Goal: Transaction & Acquisition: Purchase product/service

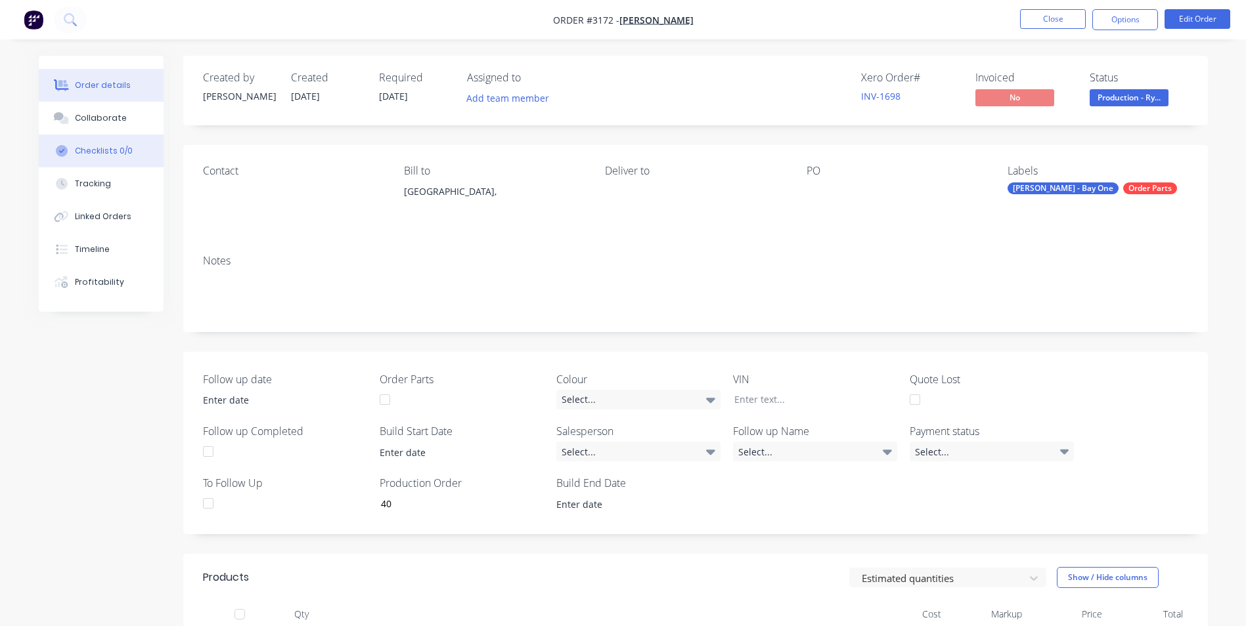
scroll to position [1671, 0]
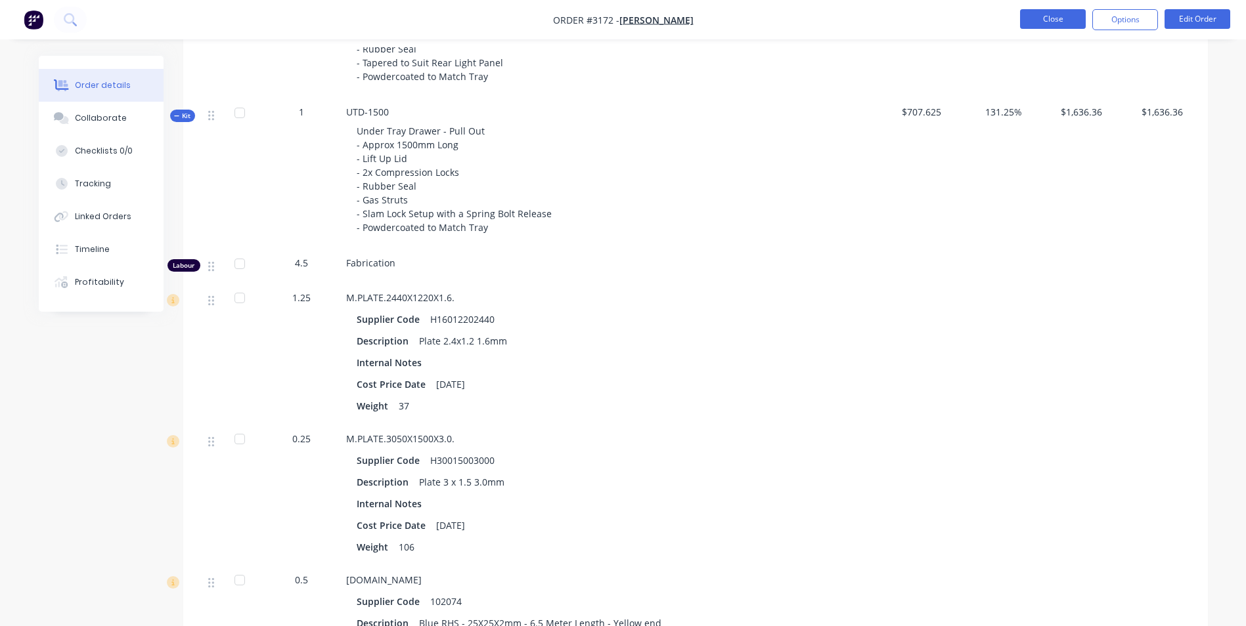
click at [1051, 13] on button "Close" at bounding box center [1053, 19] width 66 height 20
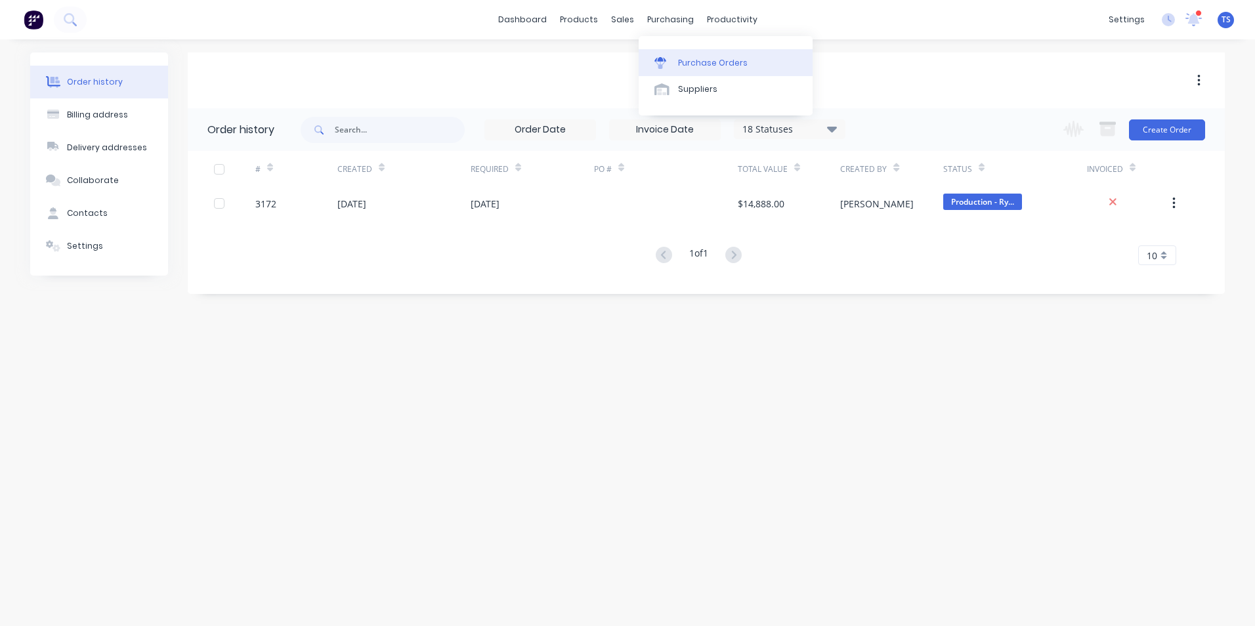
click at [707, 63] on div "Purchase Orders" at bounding box center [713, 63] width 70 height 12
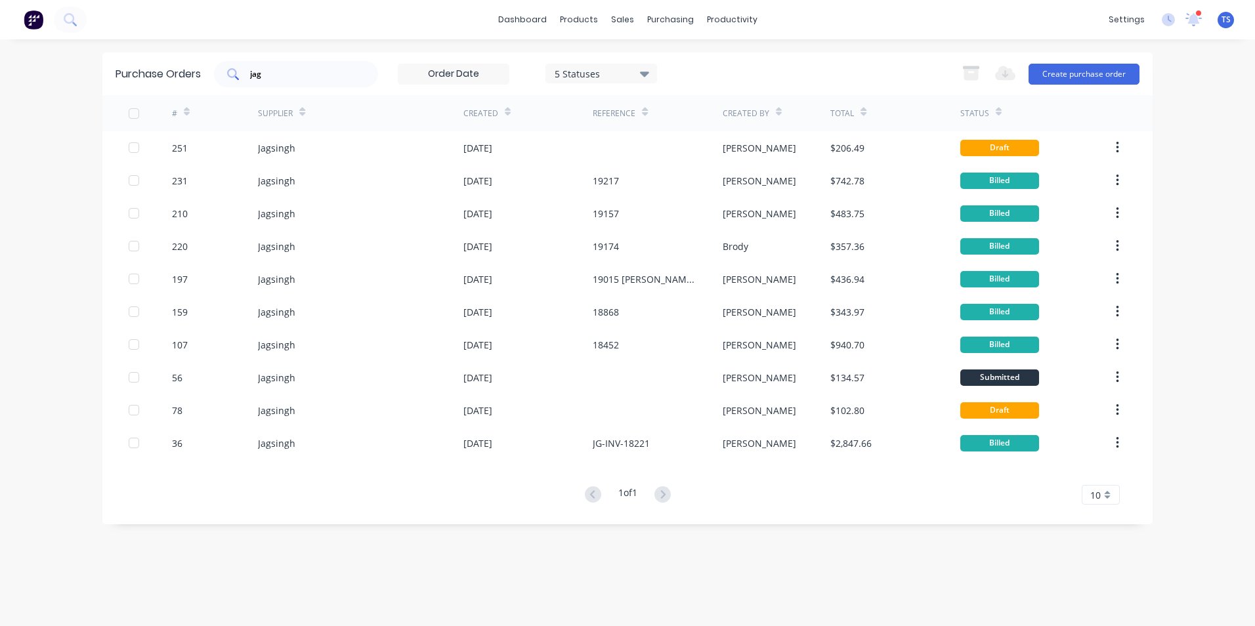
click at [278, 74] on input "jag" at bounding box center [303, 74] width 109 height 13
type input "j"
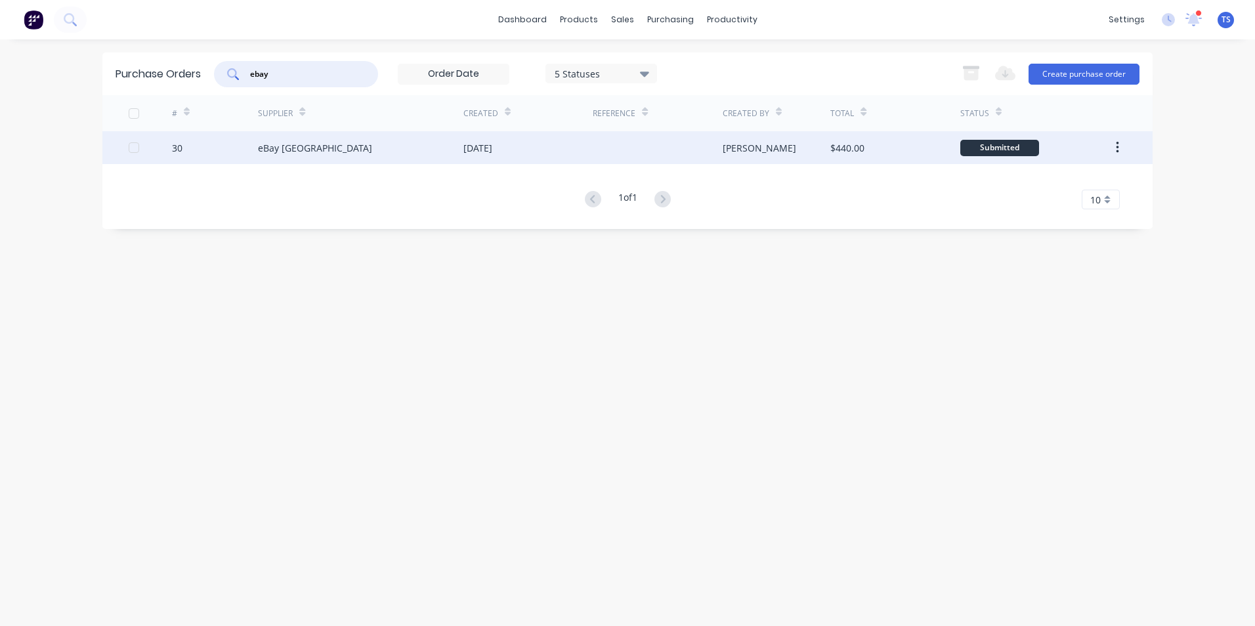
type input "ebay"
click at [743, 150] on div "[PERSON_NAME]" at bounding box center [760, 148] width 74 height 14
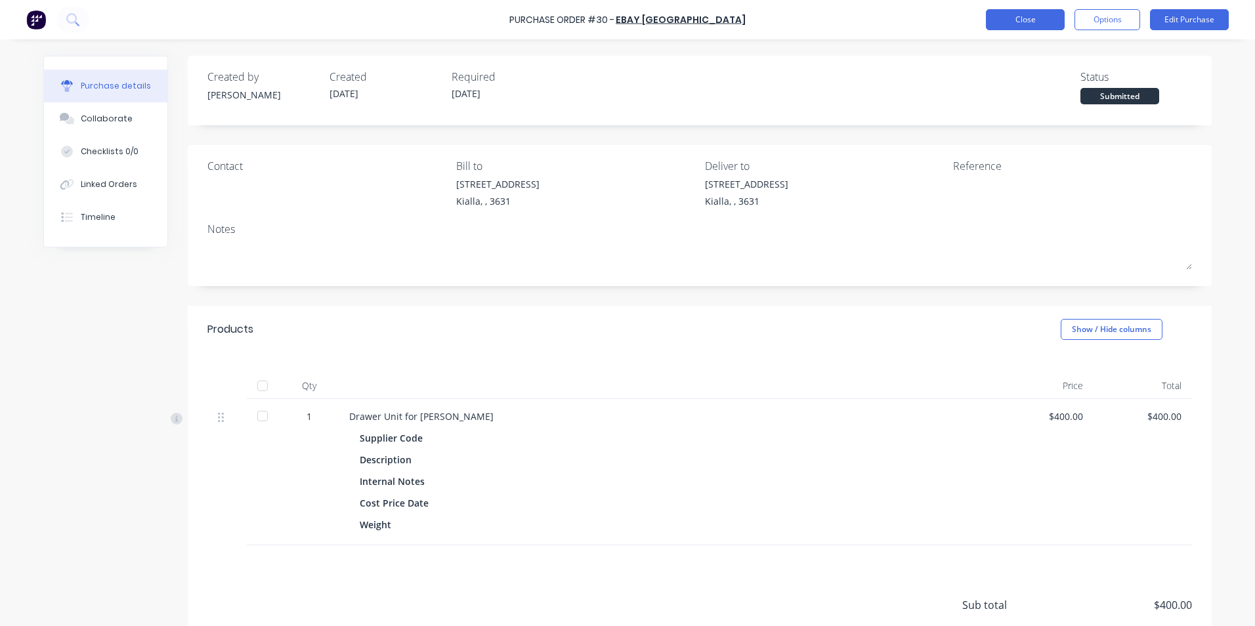
click at [1024, 19] on button "Close" at bounding box center [1025, 19] width 79 height 21
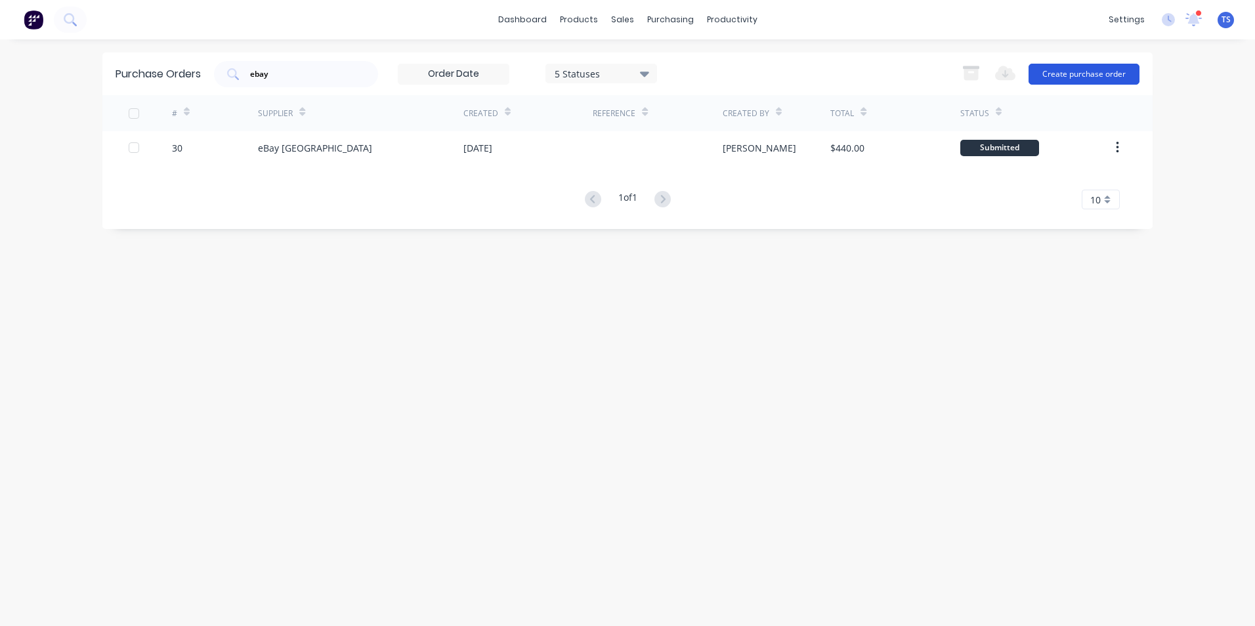
click at [1062, 75] on button "Create purchase order" at bounding box center [1084, 74] width 111 height 21
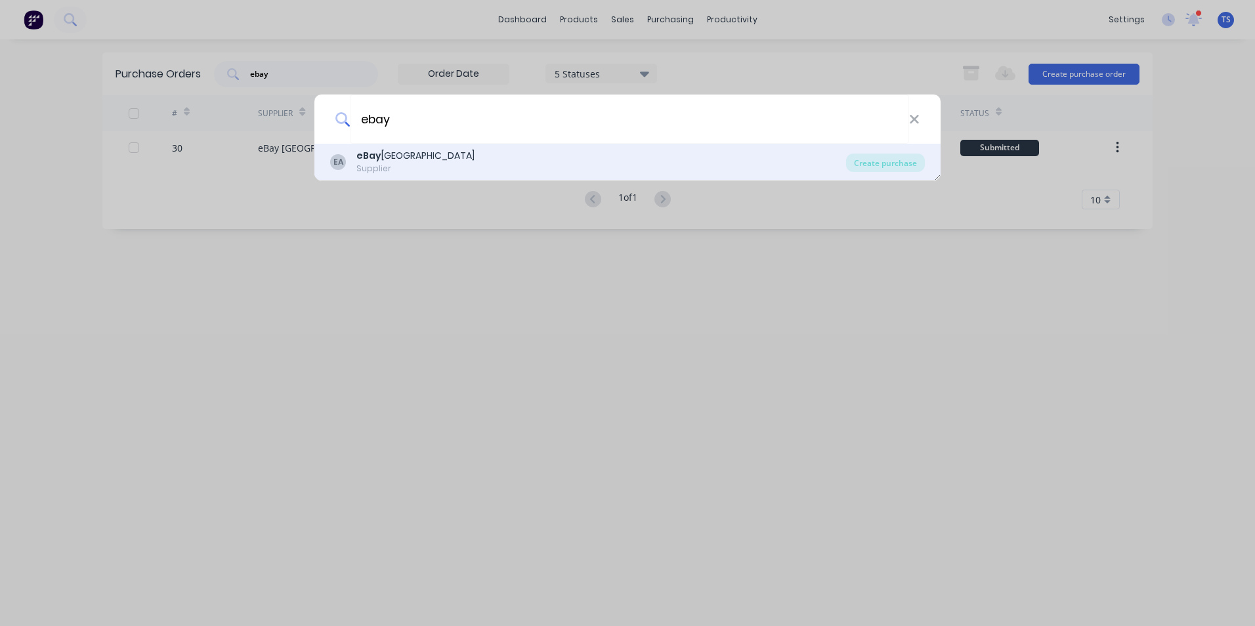
type input "ebay"
click at [428, 167] on div "EA eBay Australia Supplier" at bounding box center [588, 162] width 516 height 26
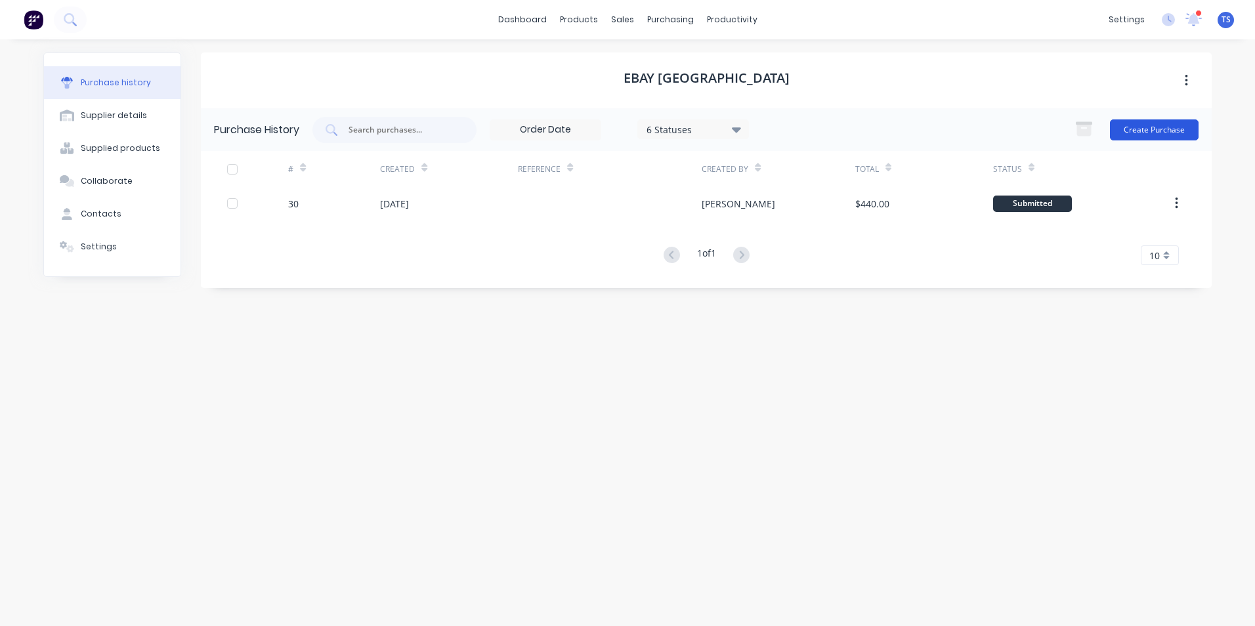
click at [1150, 135] on button "Create Purchase" at bounding box center [1154, 130] width 89 height 21
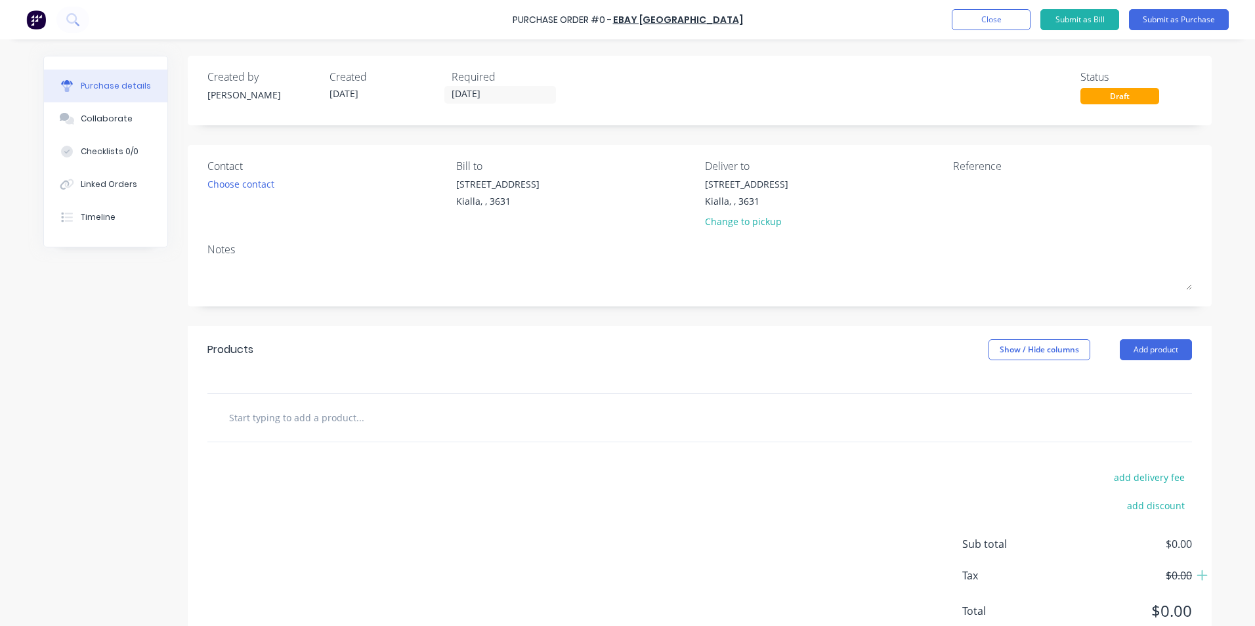
click at [268, 418] on input "text" at bounding box center [360, 417] width 263 height 26
type input "43Litre Water Tank"
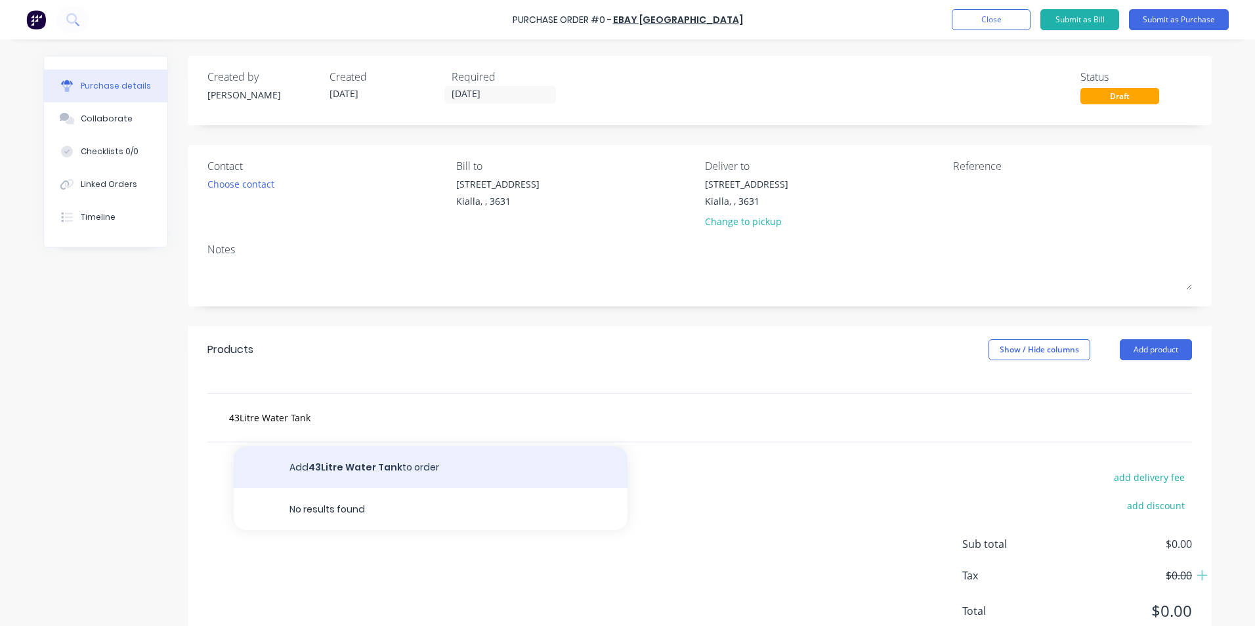
click at [340, 468] on button "Add 43Litre Water Tank to order" at bounding box center [431, 467] width 394 height 42
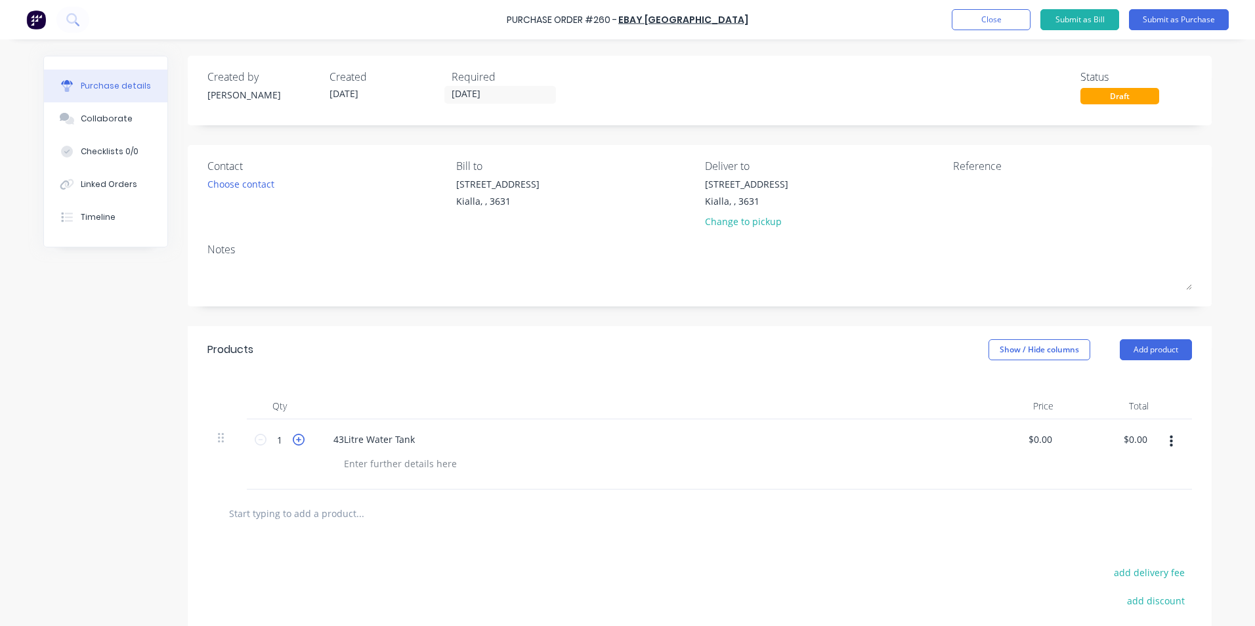
click at [294, 439] on icon at bounding box center [299, 440] width 12 height 12
type input "2"
click at [1143, 437] on input "0.00" at bounding box center [1137, 439] width 25 height 19
type input "0"
type input "143.99"
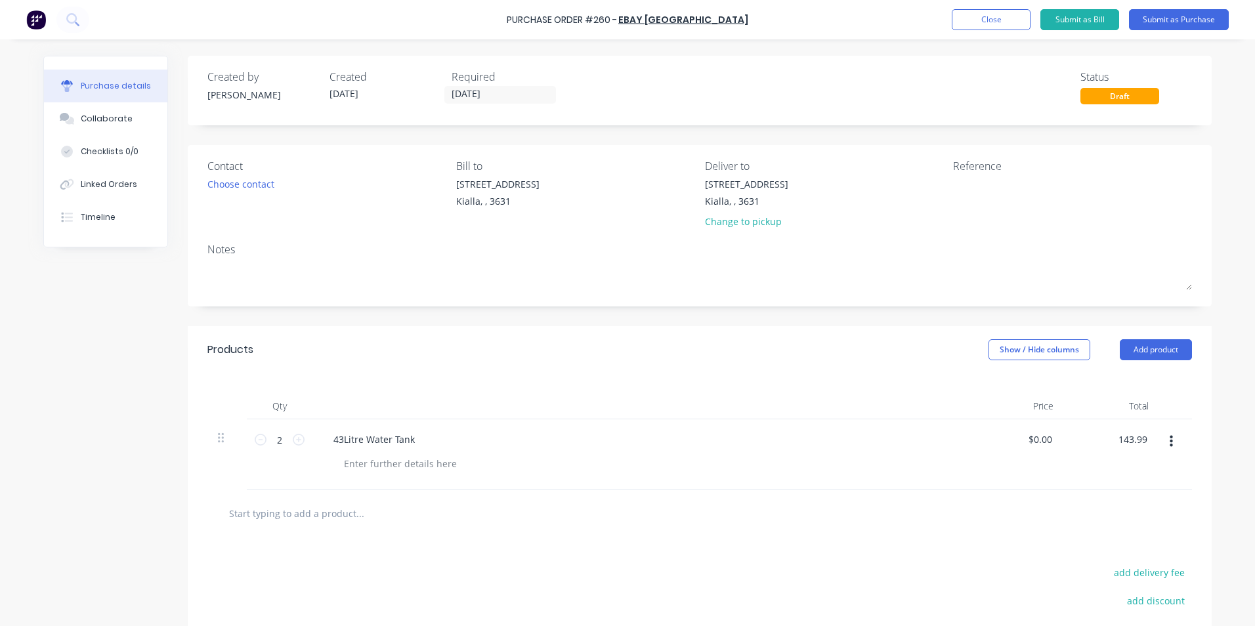
type input "$71.995"
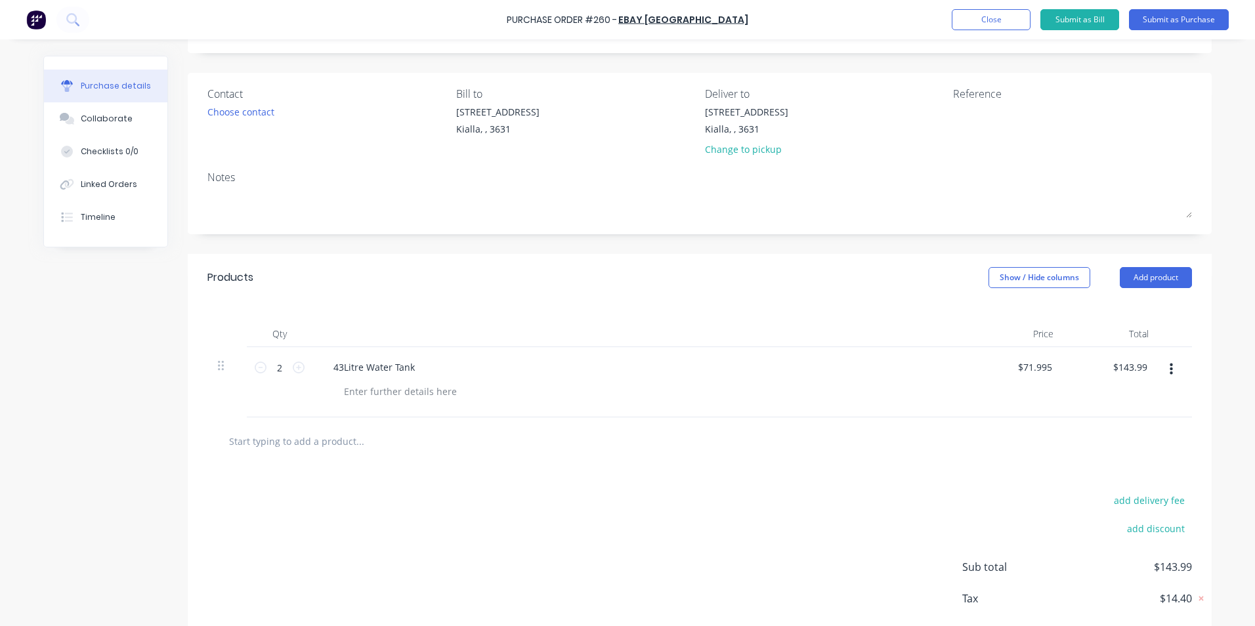
scroll to position [9, 0]
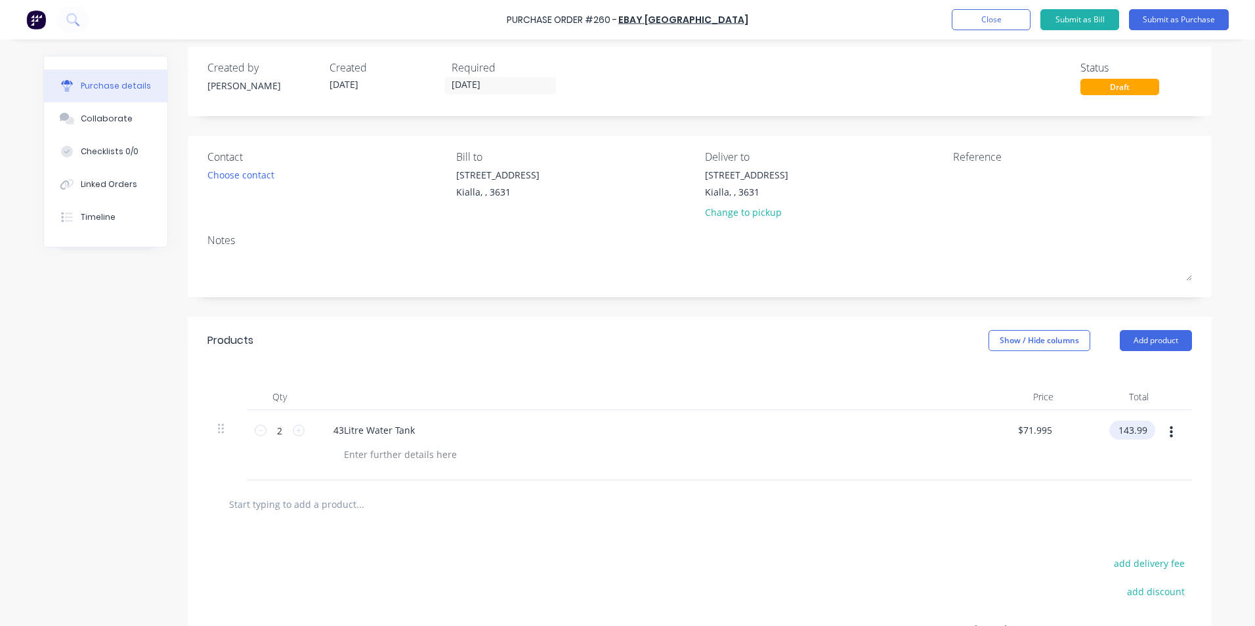
click at [1143, 427] on input "143.99" at bounding box center [1130, 430] width 41 height 19
type input "130.90"
type input "$65.45"
type input "$130.90"
click at [1062, 498] on div at bounding box center [700, 504] width 964 height 26
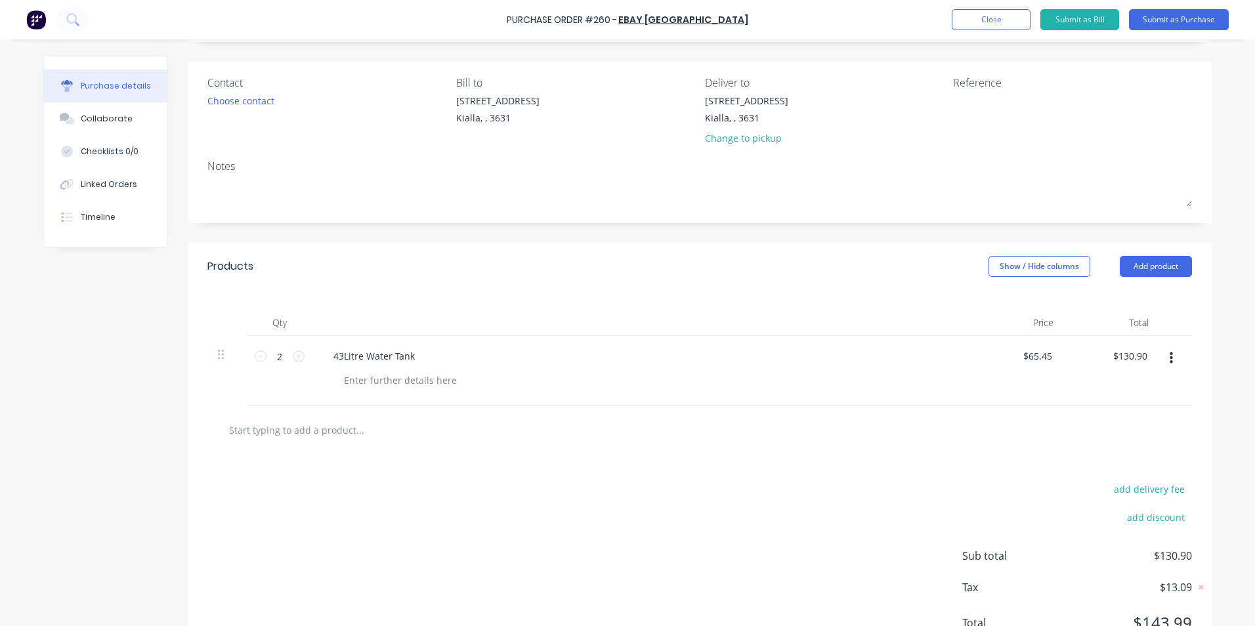
scroll to position [0, 0]
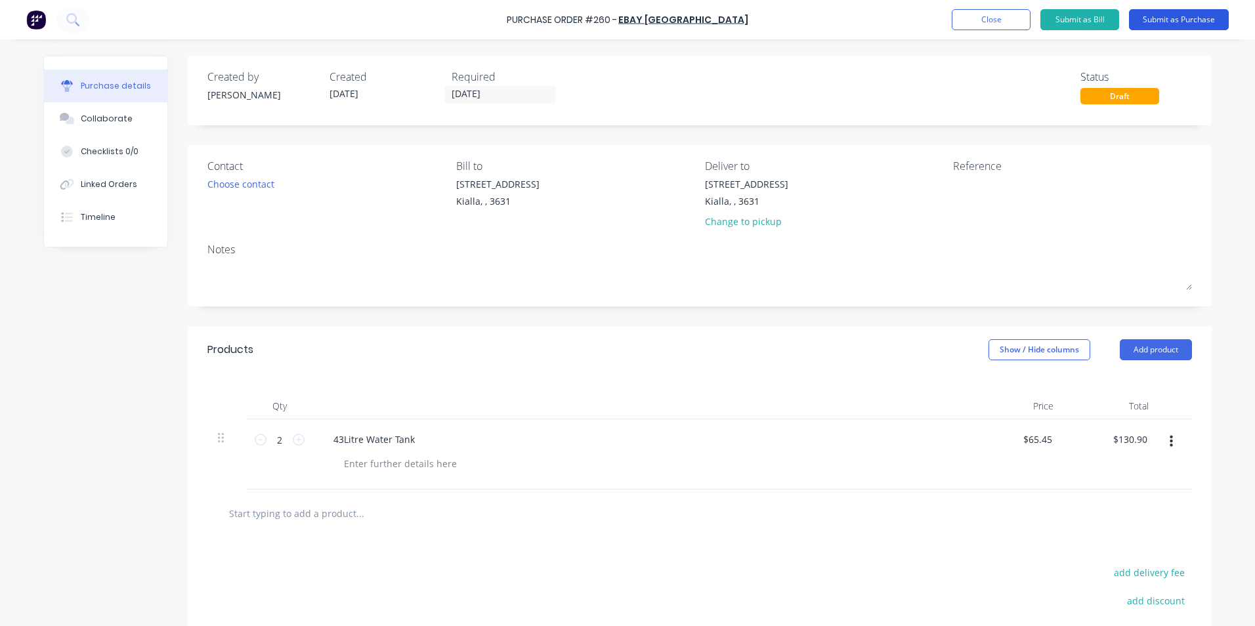
click at [1196, 17] on button "Submit as Purchase" at bounding box center [1179, 19] width 100 height 21
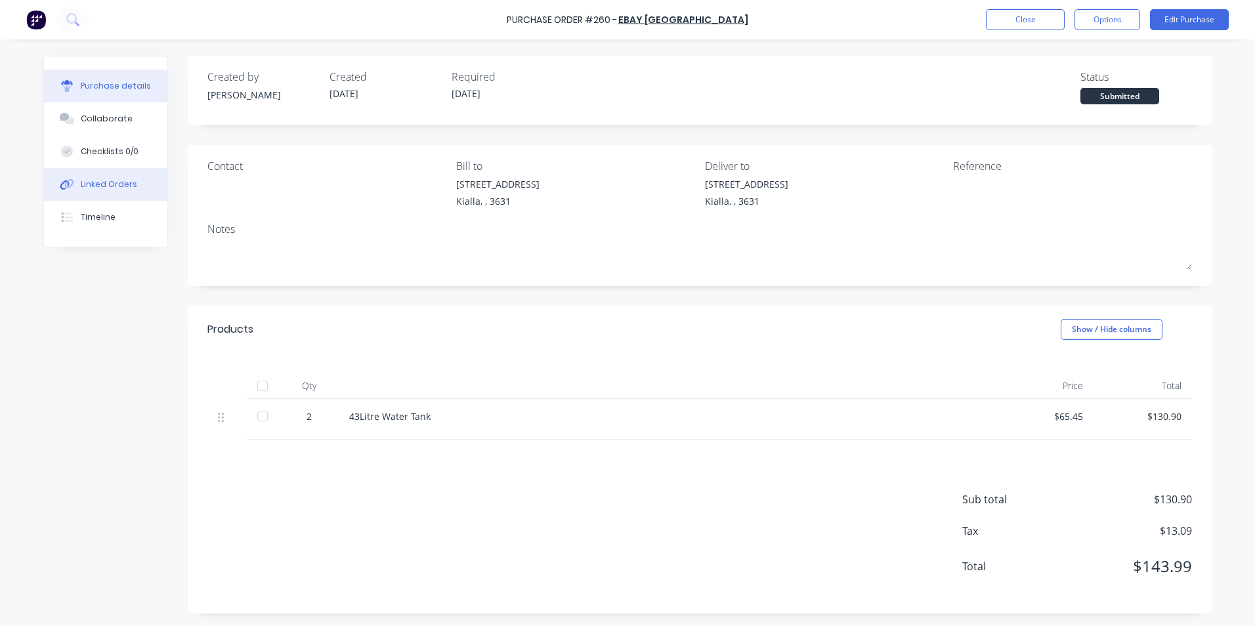
click at [108, 184] on div "Linked Orders" at bounding box center [109, 185] width 56 height 12
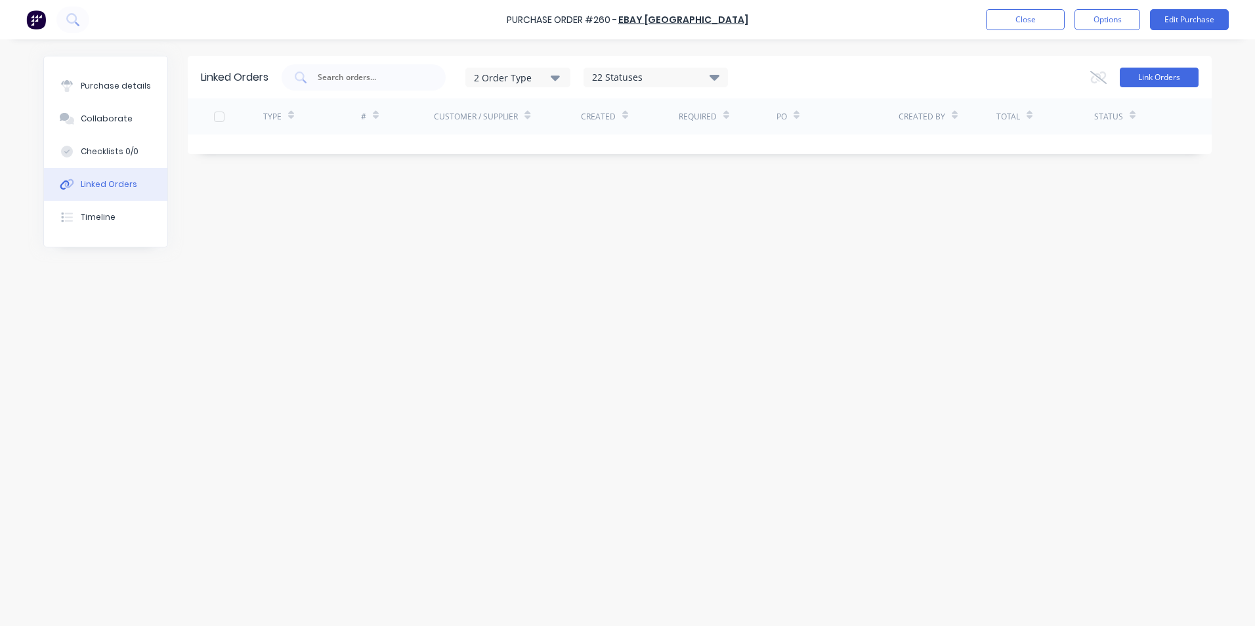
click at [1162, 76] on button "Link Orders" at bounding box center [1159, 78] width 79 height 20
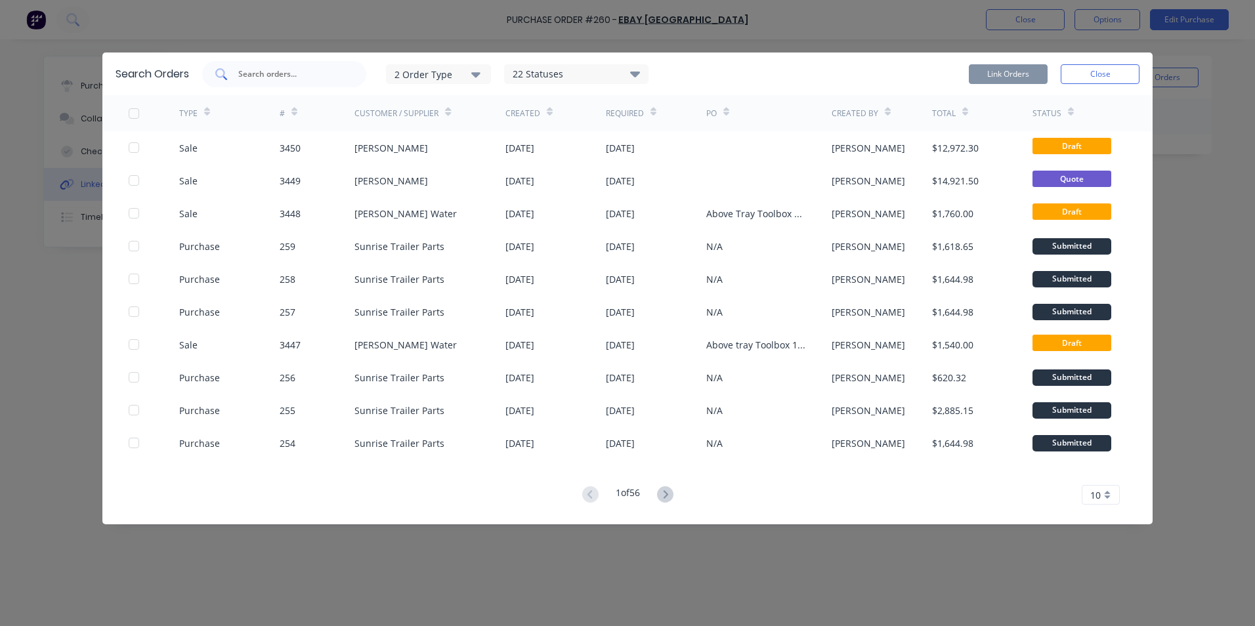
click at [282, 72] on input "text" at bounding box center [291, 74] width 109 height 13
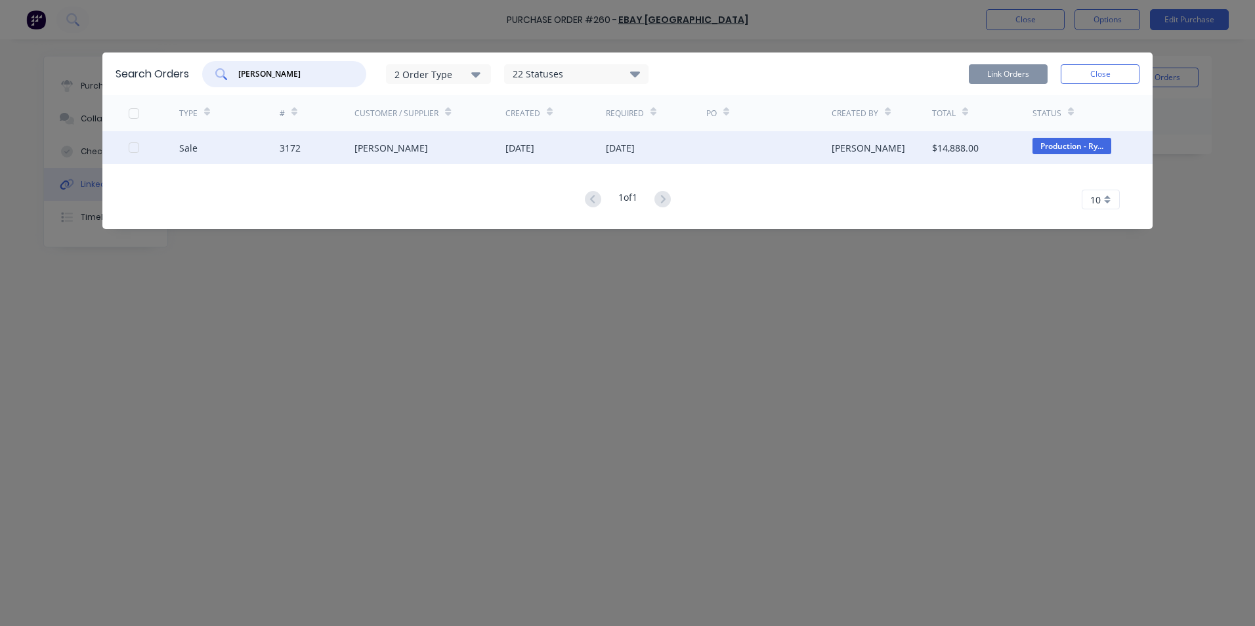
type input "[PERSON_NAME]"
click at [185, 150] on div "Sale" at bounding box center [188, 148] width 18 height 14
click at [129, 148] on div at bounding box center [134, 148] width 26 height 26
click at [1012, 72] on button "Link Orders" at bounding box center [1008, 74] width 79 height 20
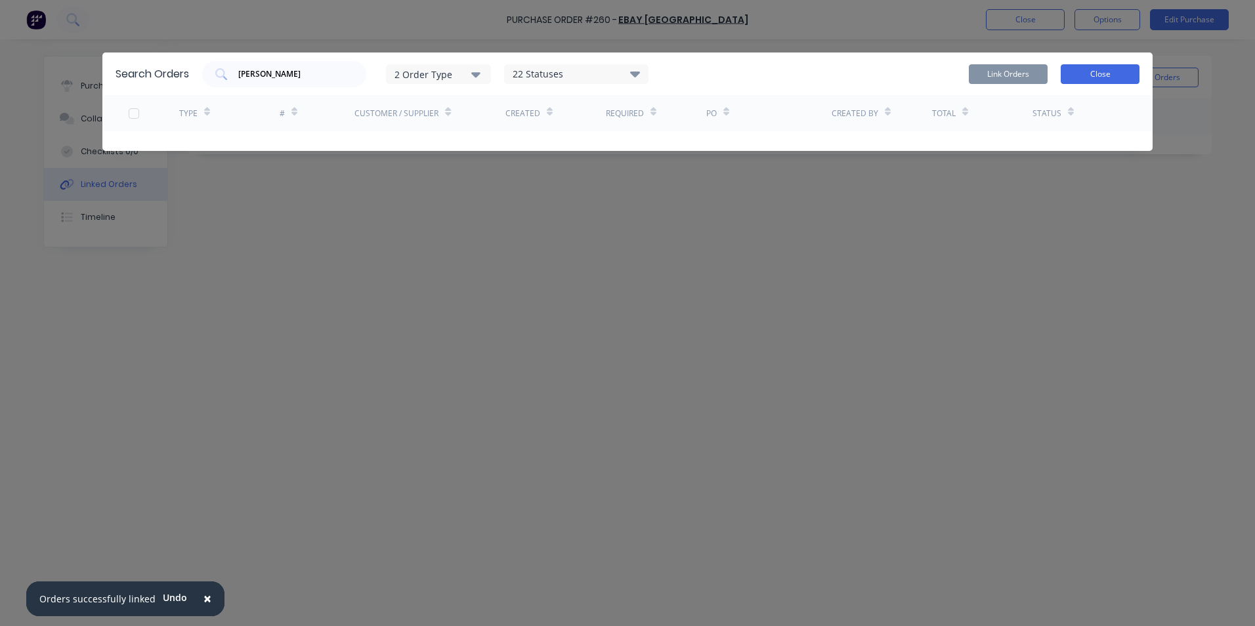
click at [1118, 77] on button "Close" at bounding box center [1100, 74] width 79 height 20
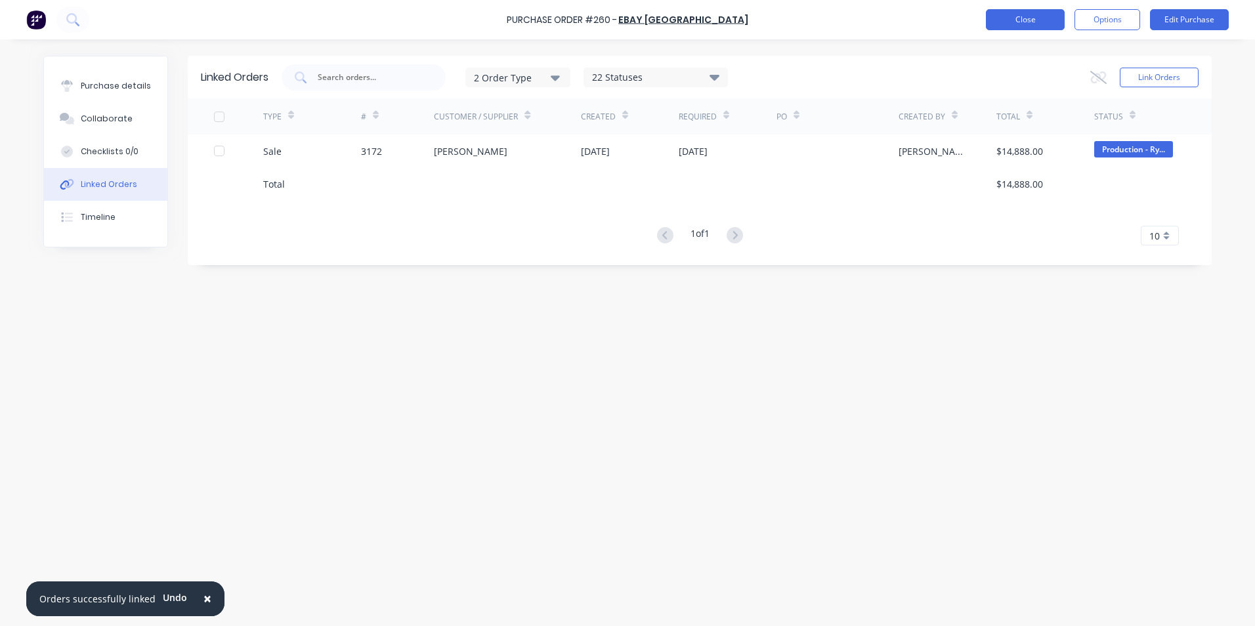
click at [1042, 19] on button "Close" at bounding box center [1025, 19] width 79 height 21
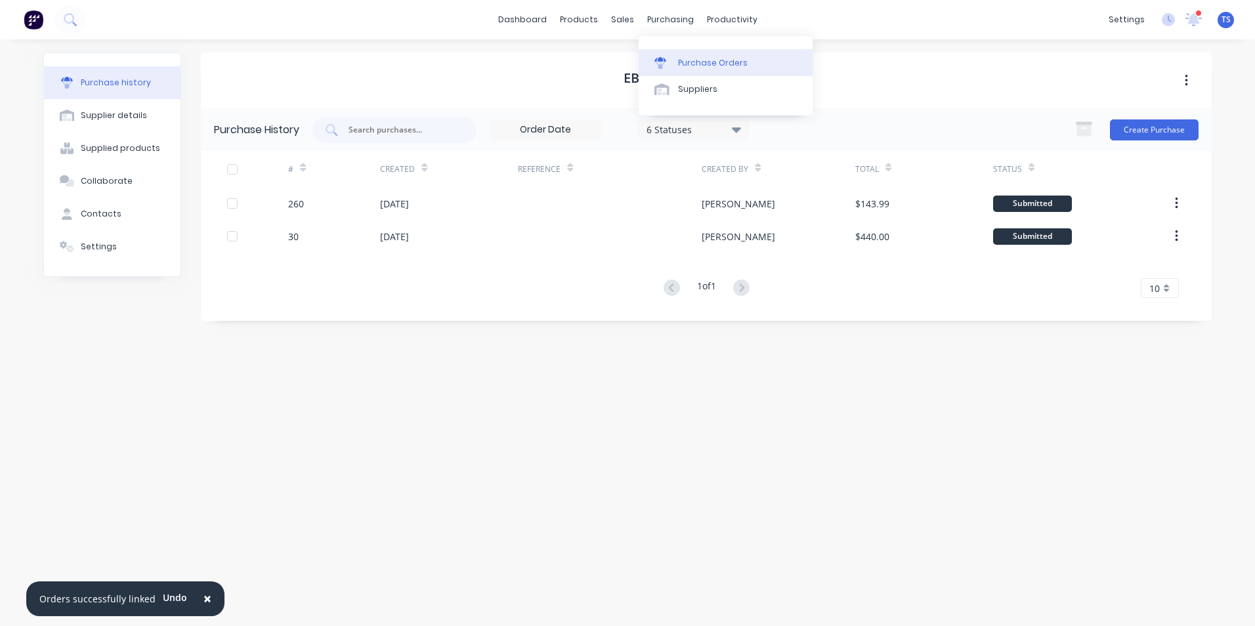
click at [697, 63] on div "Purchase Orders" at bounding box center [713, 63] width 70 height 12
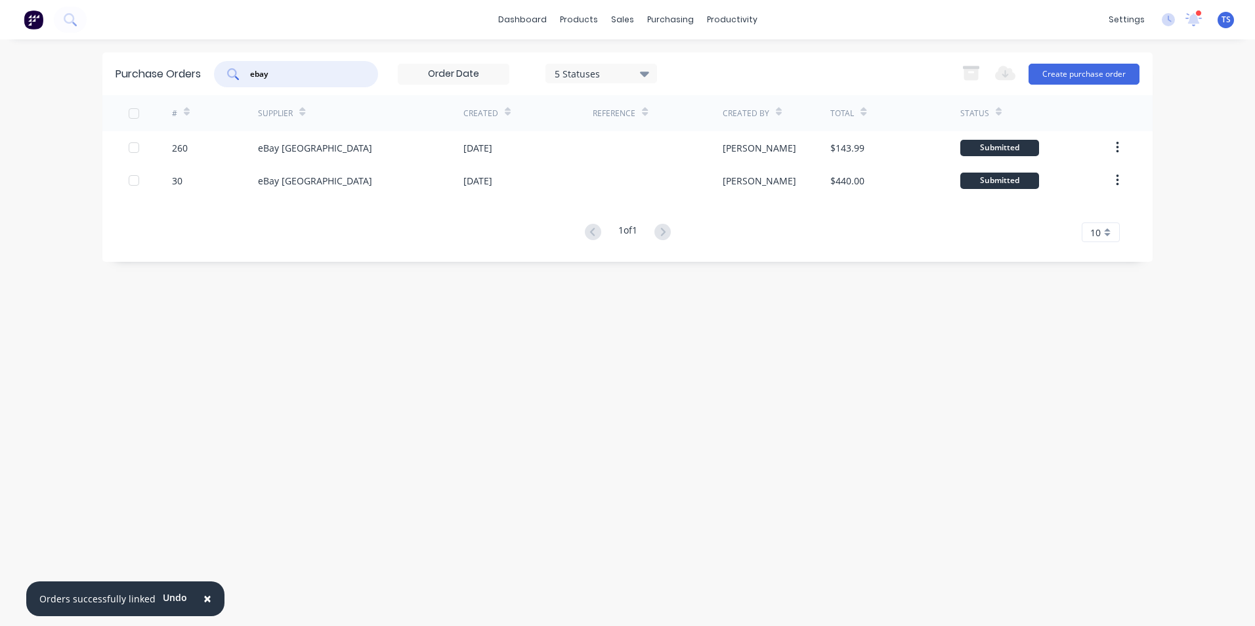
click at [281, 74] on input "ebay" at bounding box center [303, 74] width 109 height 13
type input "e"
